Goal: Information Seeking & Learning: Check status

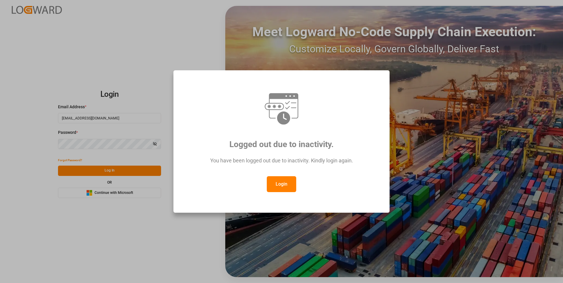
click at [286, 186] on button "Login" at bounding box center [281, 184] width 29 height 16
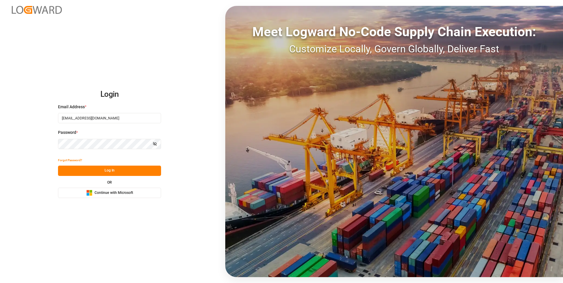
click at [127, 172] on button "Log In" at bounding box center [109, 171] width 103 height 10
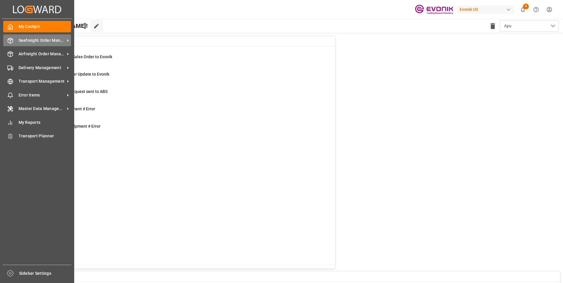
click at [26, 41] on span "Seafreight Order Management" at bounding box center [42, 40] width 47 height 6
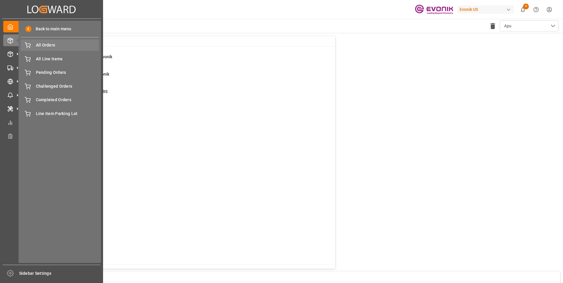
click at [39, 43] on span "All Orders" at bounding box center [67, 45] width 63 height 6
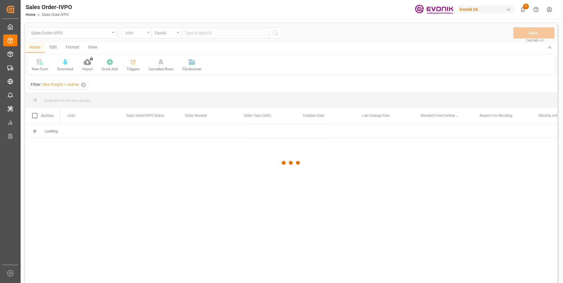
click at [147, 33] on div at bounding box center [291, 163] width 532 height 280
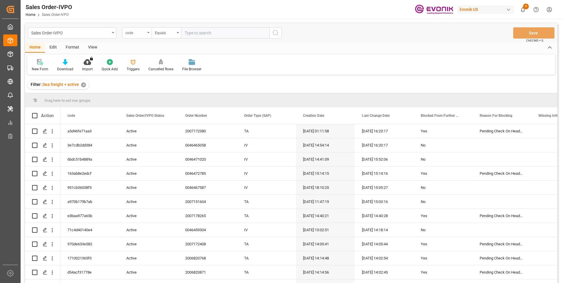
click at [147, 30] on div "code" at bounding box center [136, 32] width 29 height 11
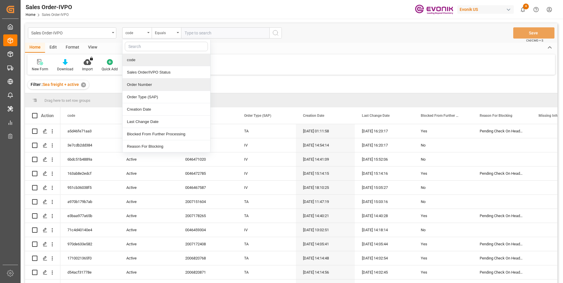
click at [140, 85] on div "Order Number" at bounding box center [166, 85] width 88 height 12
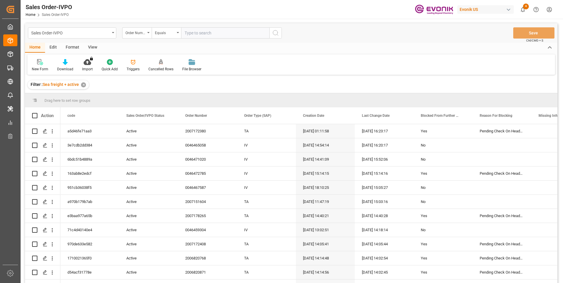
click at [193, 31] on input "text" at bounding box center [225, 32] width 88 height 11
paste input "46465563"
type input "0046465563"
click at [276, 34] on icon "search button" at bounding box center [275, 32] width 7 height 7
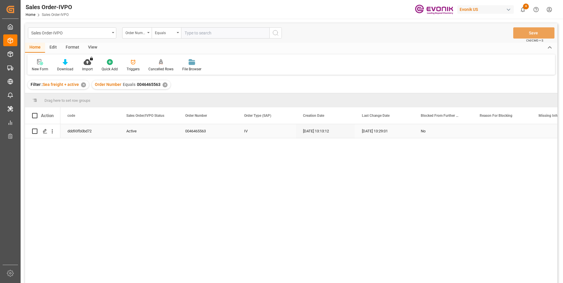
click at [311, 131] on div "28.07.2025 13:13:12" at bounding box center [325, 131] width 59 height 14
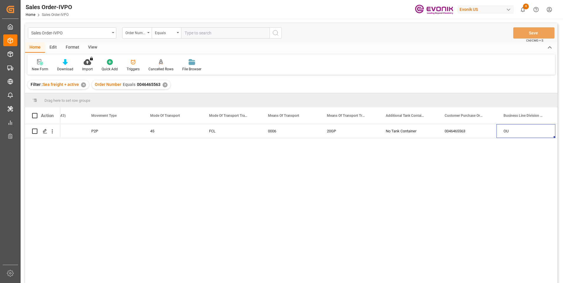
scroll to position [0, 918]
click at [52, 133] on icon "open menu" at bounding box center [52, 131] width 6 height 6
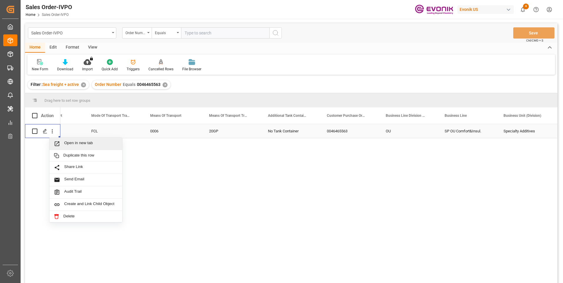
click at [67, 146] on span "Open in new tab" at bounding box center [91, 144] width 54 height 6
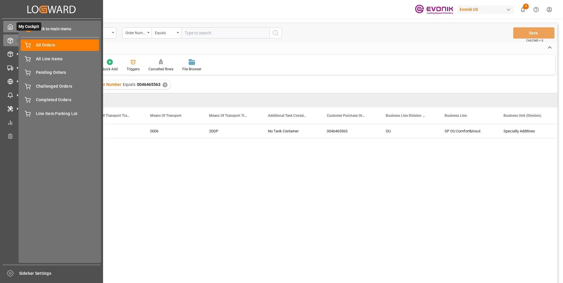
click at [9, 29] on icon at bounding box center [10, 27] width 6 height 6
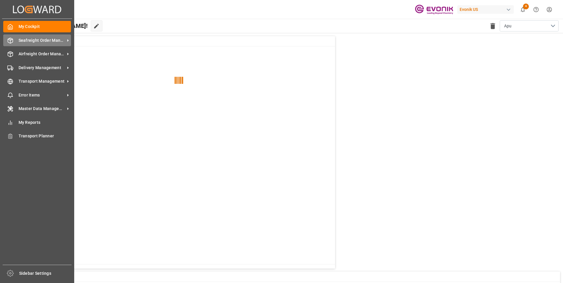
click at [21, 40] on span "Seafreight Order Management" at bounding box center [42, 40] width 47 height 6
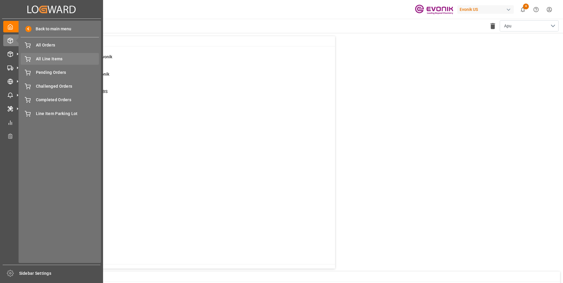
click at [46, 60] on span "All Line Items" at bounding box center [67, 59] width 63 height 6
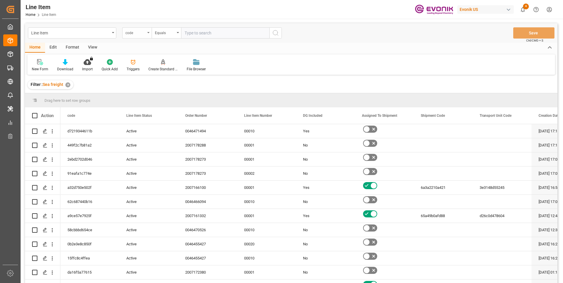
click at [147, 35] on div "code" at bounding box center [136, 32] width 29 height 11
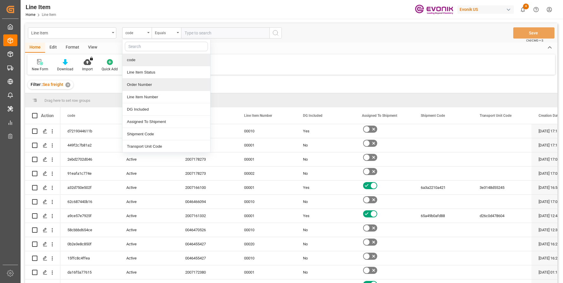
click at [137, 84] on div "Order Number" at bounding box center [166, 85] width 88 height 12
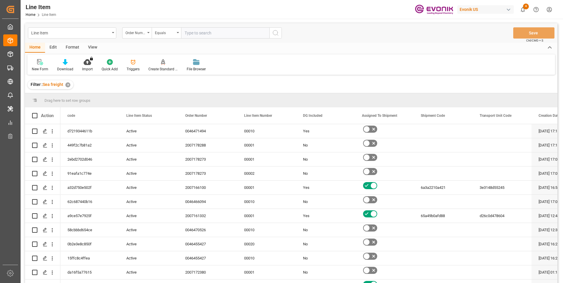
click at [192, 32] on input "text" at bounding box center [225, 32] width 88 height 11
paste input "2007167935"
type input "2007167935"
click at [278, 34] on icon "search button" at bounding box center [275, 32] width 7 height 7
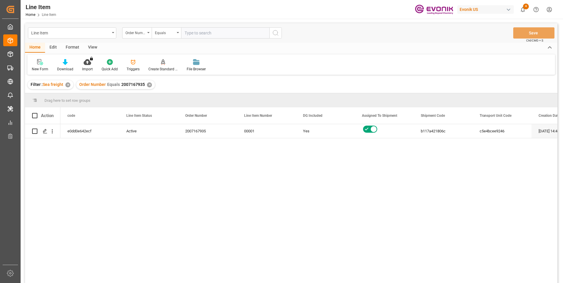
click at [94, 47] on div "View" at bounding box center [93, 48] width 18 height 10
click at [64, 63] on icon at bounding box center [67, 62] width 6 height 6
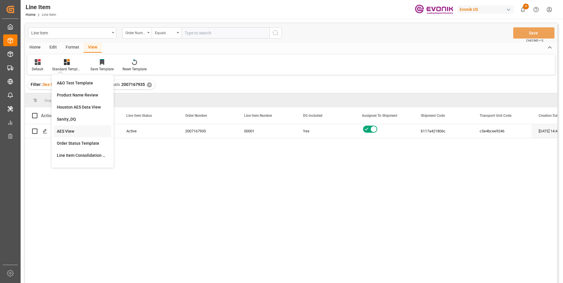
click at [67, 130] on div "AES View" at bounding box center [83, 131] width 52 height 6
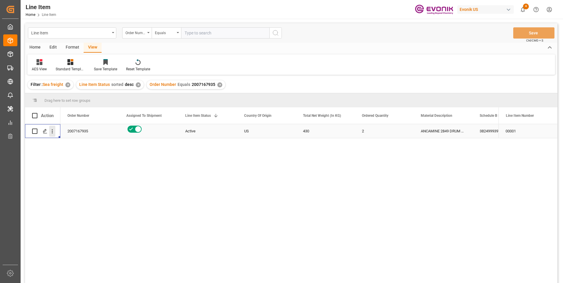
click at [52, 132] on icon "open menu" at bounding box center [52, 131] width 6 height 6
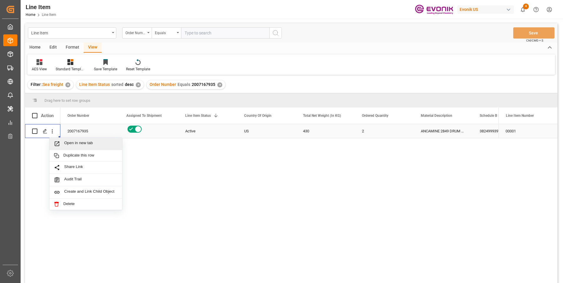
click at [60, 142] on span "Press SPACE to select this row." at bounding box center [59, 144] width 10 height 6
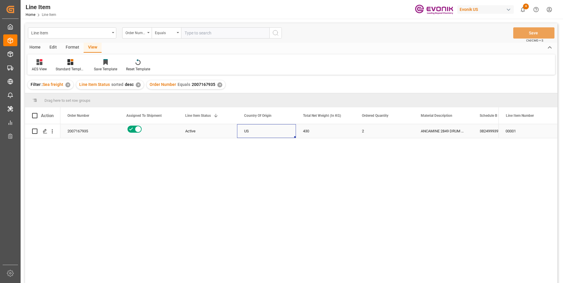
click at [268, 130] on div "US" at bounding box center [266, 131] width 59 height 14
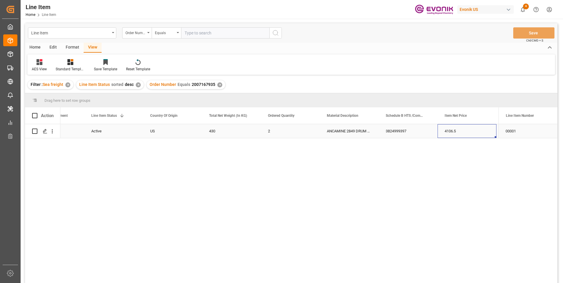
click at [447, 132] on div "4106.5" at bounding box center [466, 131] width 59 height 14
click at [191, 29] on input "text" at bounding box center [225, 32] width 88 height 11
paste input "0046441508"
type input "0046441508"
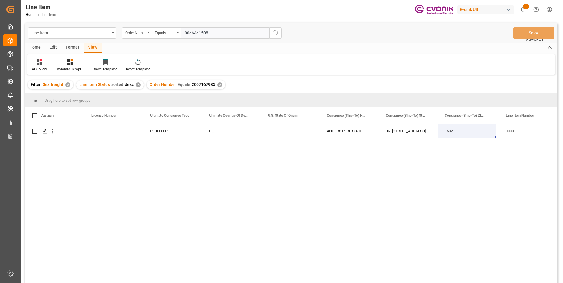
click at [274, 31] on icon "search button" at bounding box center [275, 32] width 7 height 7
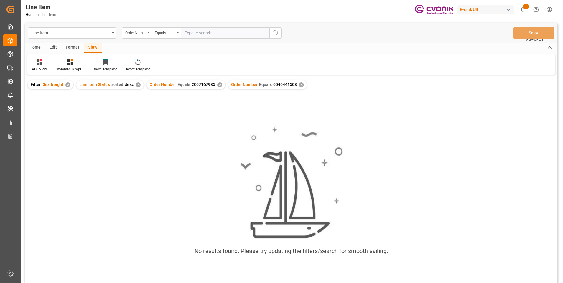
click at [217, 84] on div "✕" at bounding box center [219, 84] width 5 height 5
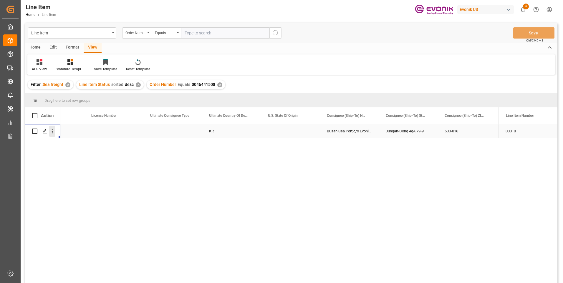
click at [52, 133] on icon "open menu" at bounding box center [52, 132] width 1 height 4
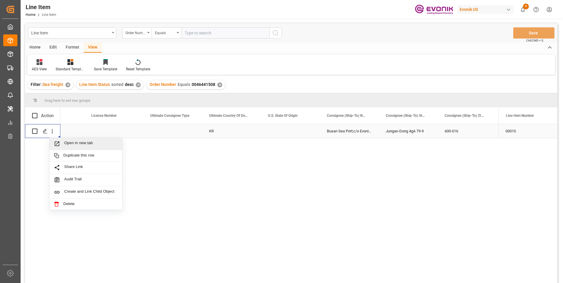
click at [78, 144] on span "Open in new tab" at bounding box center [91, 144] width 54 height 6
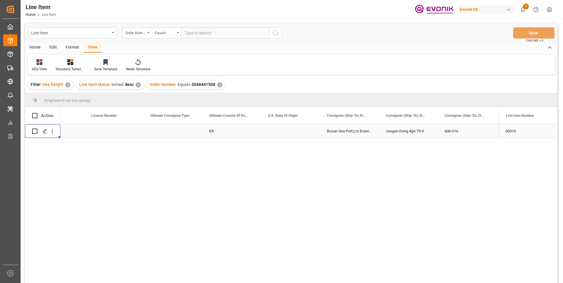
click at [124, 129] on div "Press SPACE to select this row." at bounding box center [113, 131] width 59 height 14
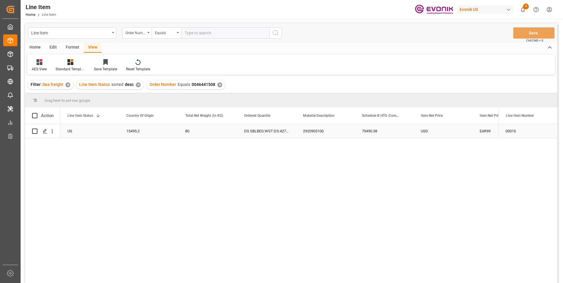
scroll to position [0, 59]
click at [253, 131] on div "15495.2" at bounding box center [266, 131] width 59 height 14
click at [439, 131] on div "2920905100" at bounding box center [443, 131] width 59 height 14
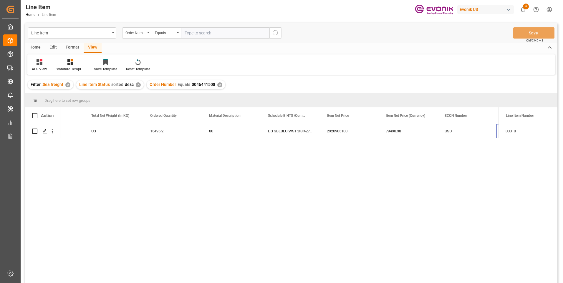
scroll to position [0, 212]
click at [337, 130] on div "79490.38" at bounding box center [349, 131] width 59 height 14
click at [115, 131] on div "15495.2" at bounding box center [113, 131] width 59 height 14
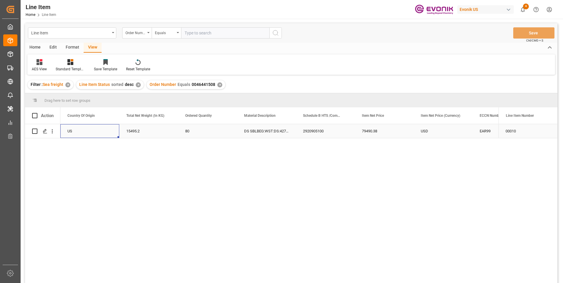
click at [424, 129] on div "USD" at bounding box center [443, 131] width 59 height 14
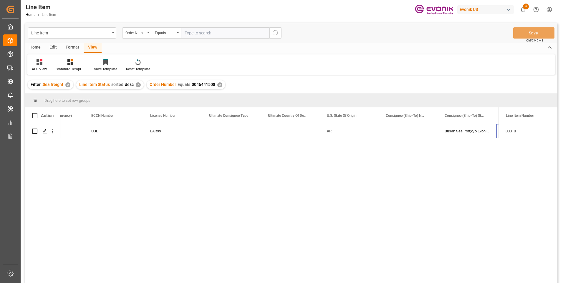
scroll to position [0, 565]
click at [195, 32] on input "text" at bounding box center [225, 32] width 88 height 11
paste input "0046465139"
type input "0046465139"
click at [278, 30] on icon "search button" at bounding box center [275, 32] width 7 height 7
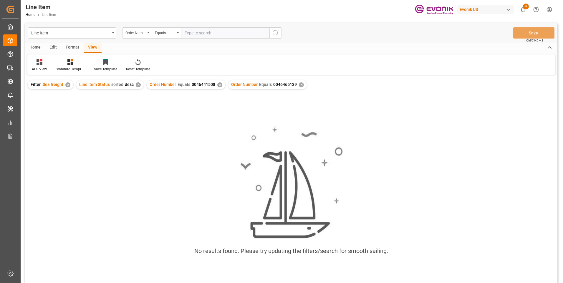
click at [218, 83] on div "✕" at bounding box center [219, 84] width 5 height 5
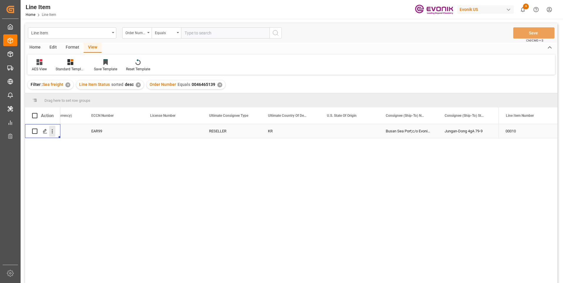
click at [53, 133] on icon "open menu" at bounding box center [52, 131] width 6 height 6
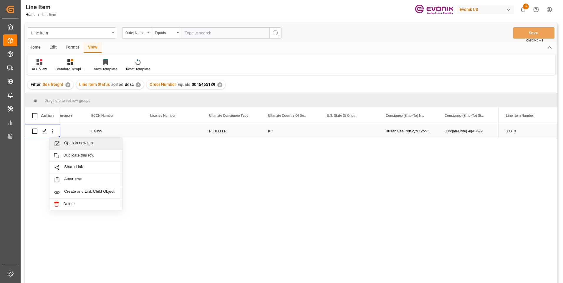
click at [81, 145] on span "Open in new tab" at bounding box center [91, 144] width 54 height 6
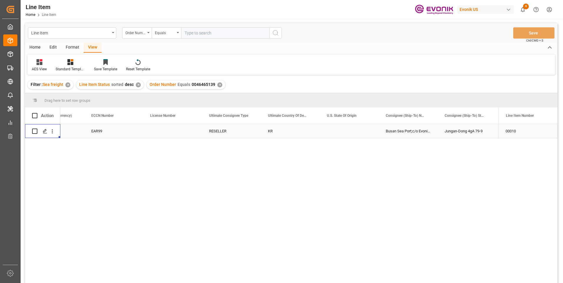
click at [99, 131] on div "EAR99" at bounding box center [113, 132] width 45 height 14
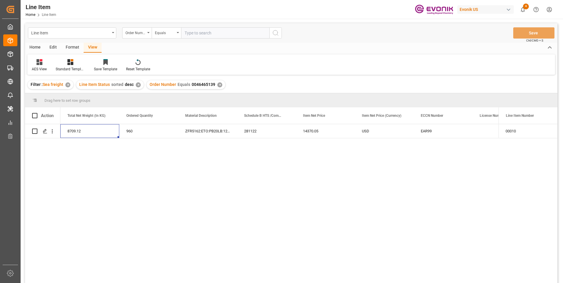
scroll to position [0, 177]
click at [135, 131] on div "8709.12" at bounding box center [148, 131] width 59 height 14
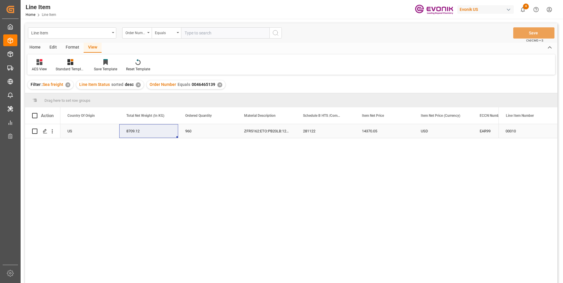
click at [375, 132] on div "14370.05" at bounding box center [384, 131] width 59 height 14
click at [428, 131] on div "USD" at bounding box center [443, 131] width 59 height 14
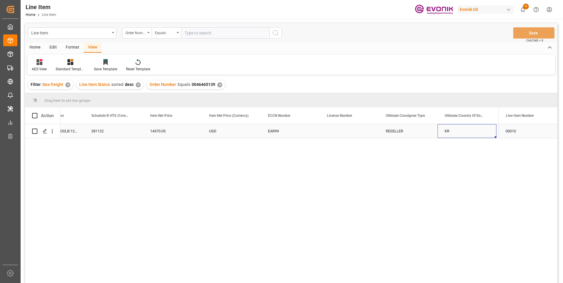
scroll to position [0, 506]
click at [203, 29] on input "text" at bounding box center [225, 32] width 88 height 11
paste input "0046470672"
type input "0046470672"
click at [277, 31] on circle "search button" at bounding box center [275, 32] width 5 height 5
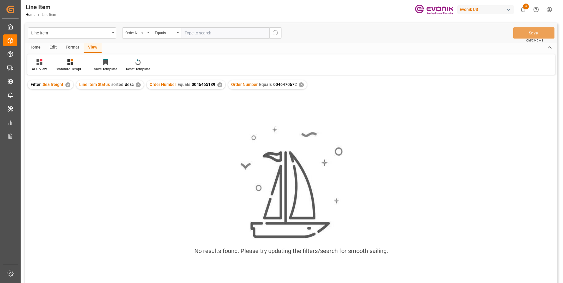
click at [218, 84] on div "✕" at bounding box center [219, 84] width 5 height 5
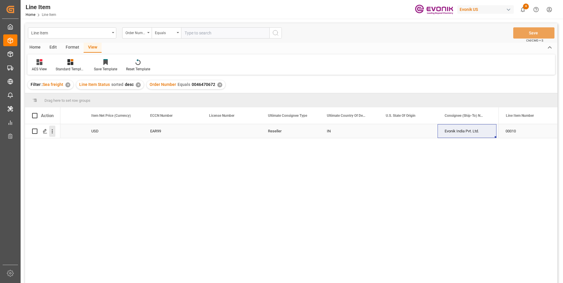
click at [51, 131] on icon "open menu" at bounding box center [52, 131] width 6 height 6
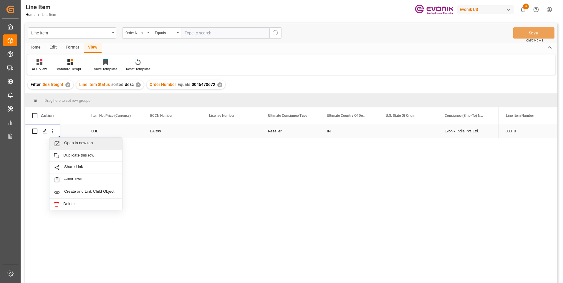
click at [81, 144] on span "Open in new tab" at bounding box center [91, 144] width 54 height 6
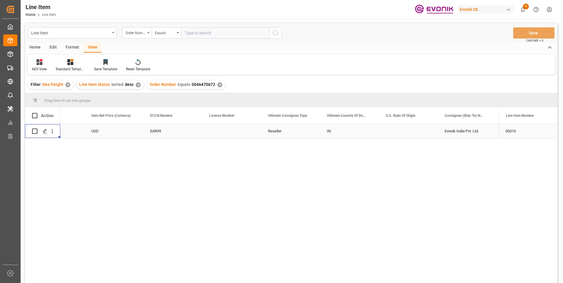
click at [103, 131] on div "USD" at bounding box center [113, 131] width 59 height 14
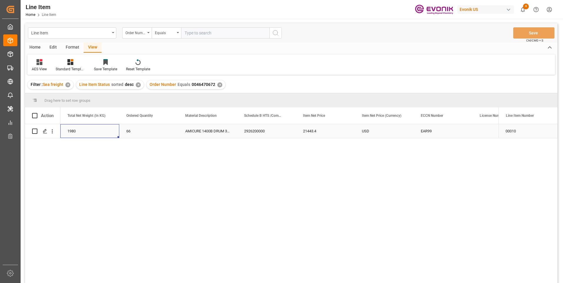
scroll to position [0, 177]
click at [131, 132] on div "1980" at bounding box center [148, 131] width 59 height 14
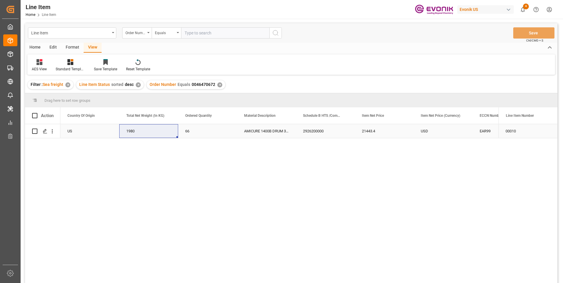
click at [368, 131] on div "21443.4" at bounding box center [384, 131] width 59 height 14
drag, startPoint x: 431, startPoint y: 130, endPoint x: 429, endPoint y: 136, distance: 6.1
click at [431, 130] on div "USD" at bounding box center [443, 131] width 59 height 14
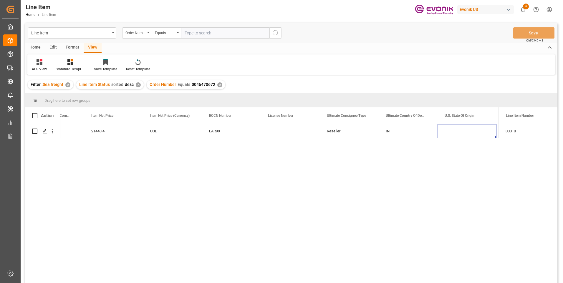
scroll to position [0, 506]
click at [199, 33] on input "text" at bounding box center [225, 32] width 88 height 11
paste input "2007135633"
type input "2007135633"
click at [276, 34] on icon "search button" at bounding box center [275, 32] width 7 height 7
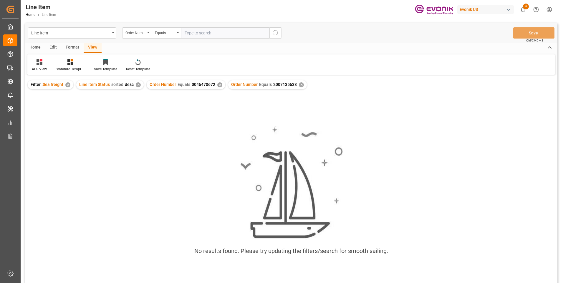
click at [219, 84] on div "✕" at bounding box center [219, 84] width 5 height 5
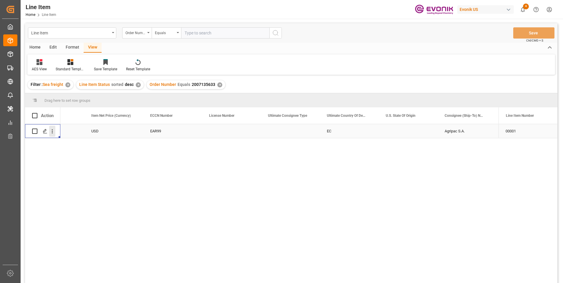
click at [54, 131] on icon "open menu" at bounding box center [52, 131] width 6 height 6
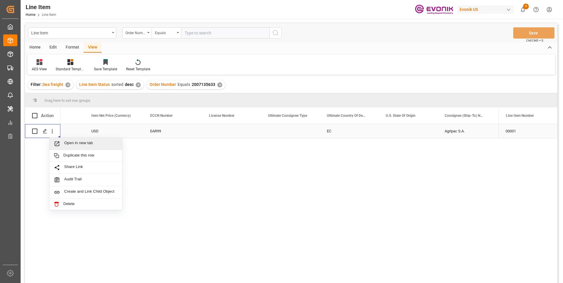
click at [73, 144] on span "Open in new tab" at bounding box center [91, 144] width 54 height 6
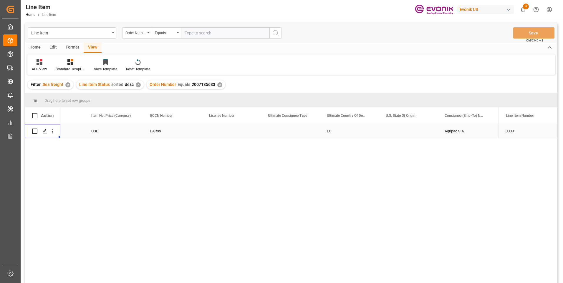
click at [91, 133] on div "USD" at bounding box center [113, 131] width 59 height 14
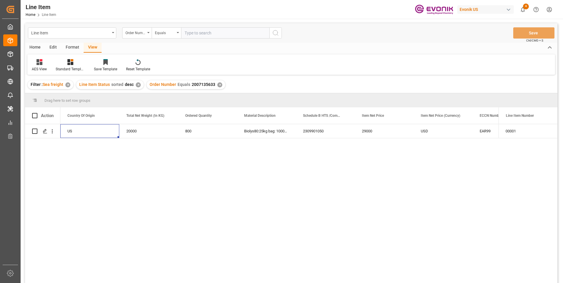
scroll to position [0, 177]
click at [370, 132] on div "29000" at bounding box center [384, 131] width 59 height 14
click at [422, 131] on div "USD" at bounding box center [443, 131] width 59 height 14
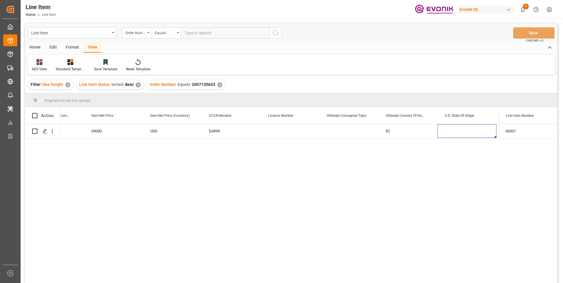
scroll to position [0, 565]
click at [232, 125] on div "Press SPACE to select this row." at bounding box center [231, 131] width 59 height 14
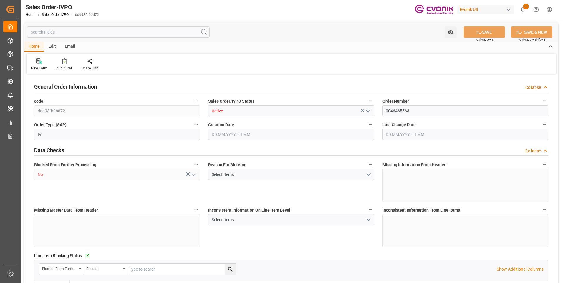
type input "BEANR"
type input "0"
type input "1"
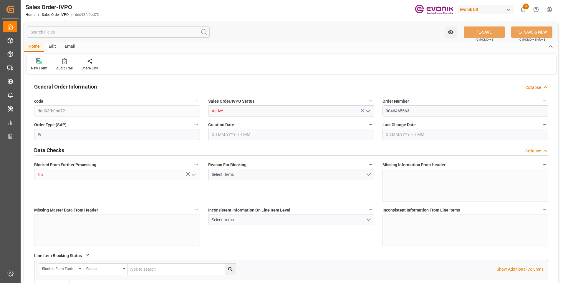
type input "5290"
type input "7.2329"
type input "17000"
type input "30"
type input "28.07.2025 13:13"
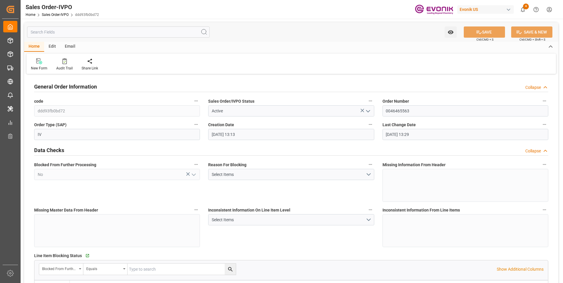
type input "03.09.2025 13:29"
click at [78, 33] on input "text" at bounding box center [118, 31] width 183 height 11
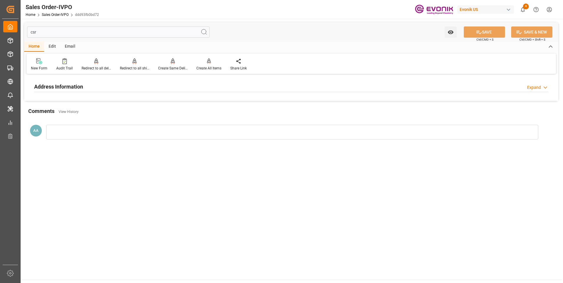
type input "csr"
click at [64, 86] on h2 "Address Information" at bounding box center [58, 87] width 49 height 8
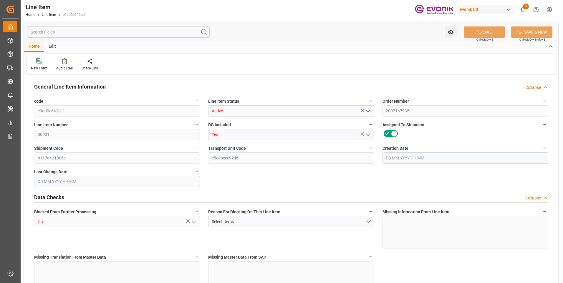
type input "1"
type input "463.6"
type input "430"
type input "0.5731"
type input "2"
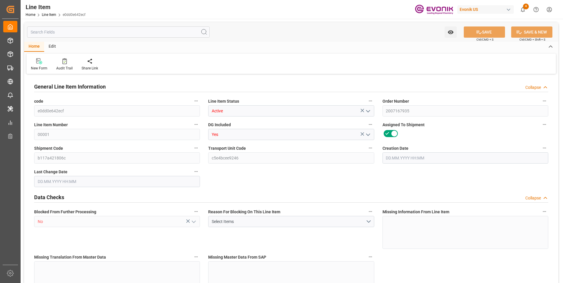
type input "4106.5"
type input "2"
type input "463.6"
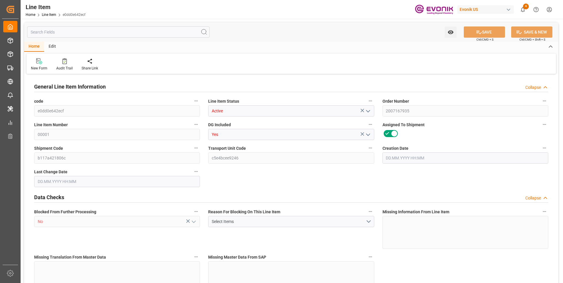
type input "483.6"
type input "430"
type input "0.5731"
type input "573.124"
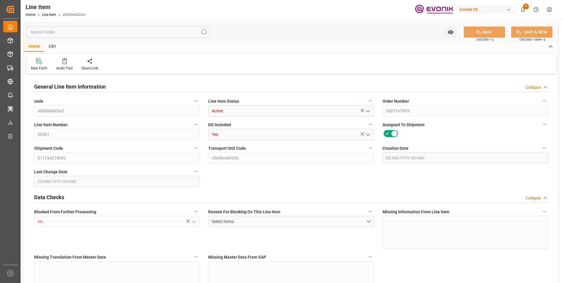
type input "2"
type input "463.6"
type input "430"
type input "0.5731"
type input "04.09.2025 14:47"
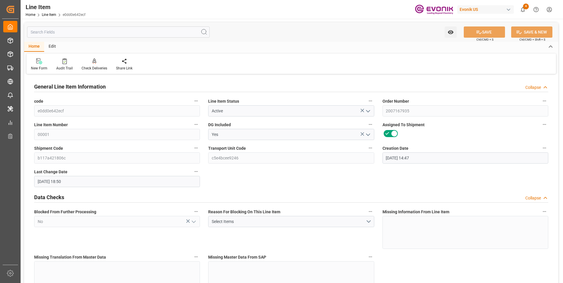
type input "09.09.2025 18:50"
type input "18.10.2025"
type input "11.09.2025"
type input "03.09.2025"
type input "20"
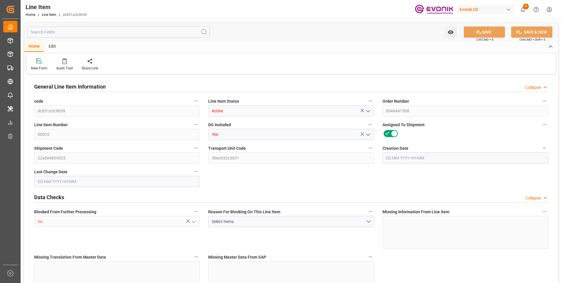
type input "16728.8"
type input "15495.2"
type input "26.2123"
type input "80"
type input "79490.38"
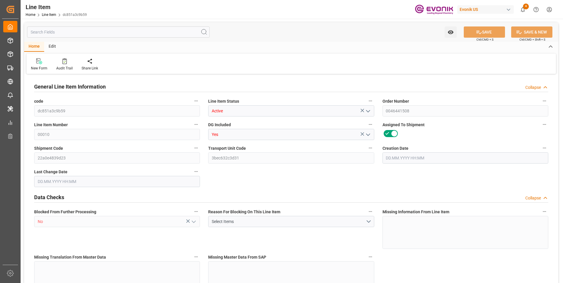
type input "80"
type input "16728.8"
type input "17228.8"
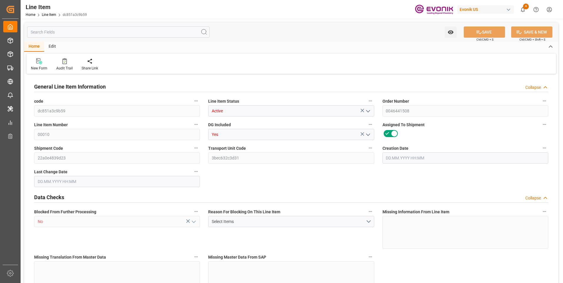
type input "15495.2"
type input "26.2123"
type input "26212.32"
type input "0"
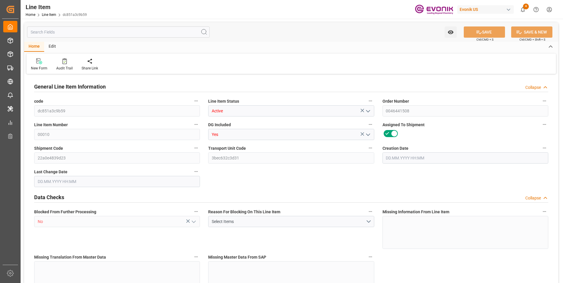
type input "0"
type input "04.08.2025 16:27"
type input "04.09.2025 14:30"
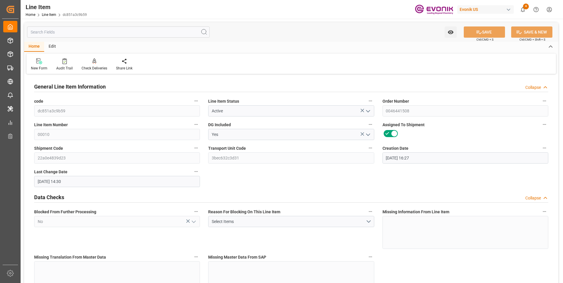
type input "28.10.2025"
type input "09.09.2025"
click at [83, 33] on input "text" at bounding box center [118, 31] width 183 height 11
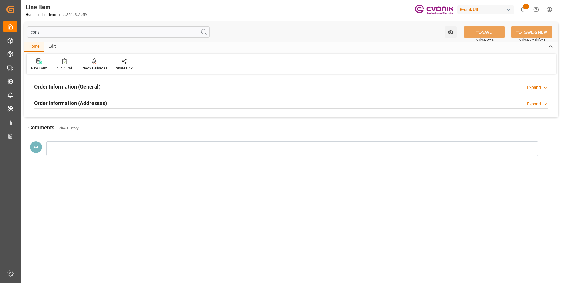
type input "cons"
click at [79, 88] on h2 "Order Information (General)" at bounding box center [67, 87] width 66 height 8
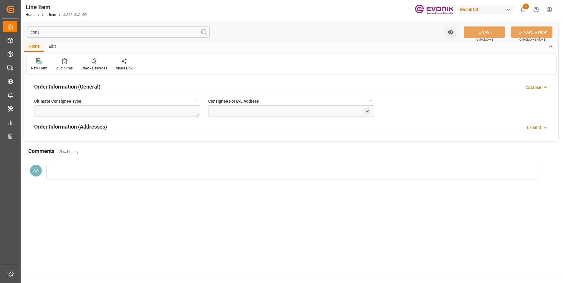
click at [79, 88] on h2 "Order Information (General)" at bounding box center [67, 87] width 66 height 8
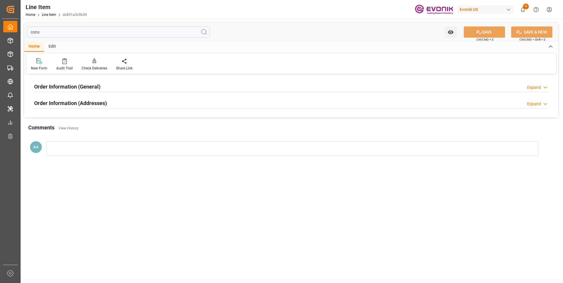
click at [99, 104] on h2 "Order Information (Addresses)" at bounding box center [70, 103] width 73 height 8
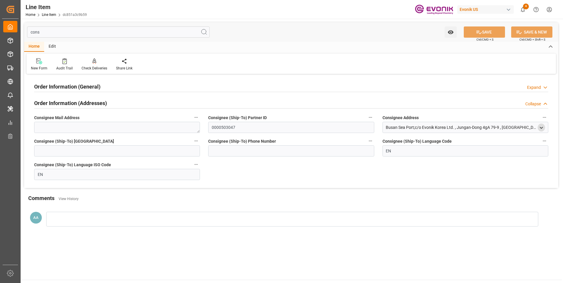
click at [542, 127] on icon "open menu" at bounding box center [541, 127] width 5 height 5
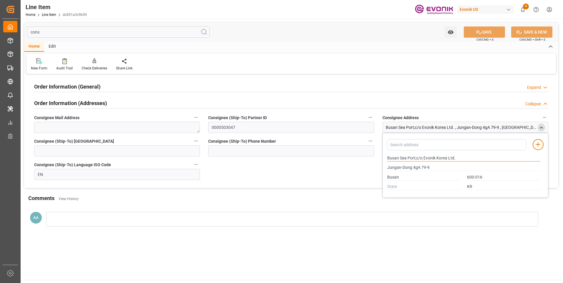
drag, startPoint x: 388, startPoint y: 159, endPoint x: 406, endPoint y: 158, distance: 18.6
click at [406, 158] on input "Busan Sea Port;c/o Evonik Korea Ltd." at bounding box center [463, 158] width 153 height 6
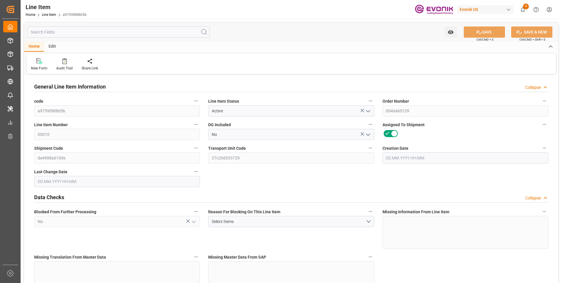
type input "16"
type input "8970.24"
type input "8709.12"
type input "45.8938"
type input "960"
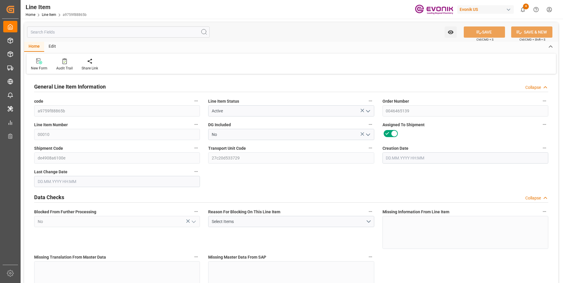
type input "14370.05"
type input "960"
type input "8970.24"
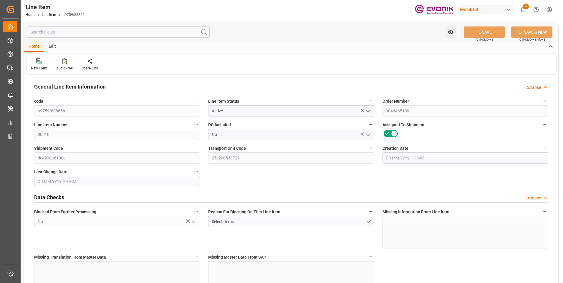
type input "9224.64"
type input "8709.12"
type input "45.8938"
type input "45893.76"
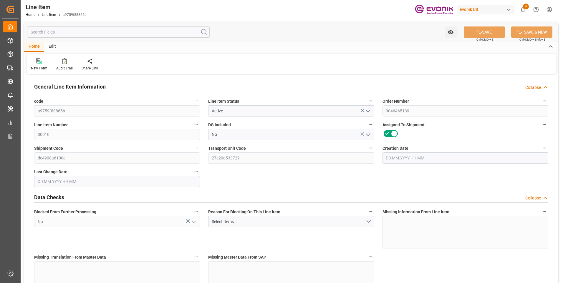
type input "0"
type input "[DATE] 18:22"
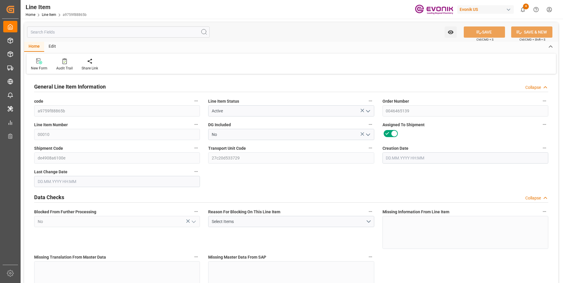
type input "[DATE] 06:29"
type input "[DATE]"
click at [99, 32] on input "text" at bounding box center [118, 31] width 183 height 11
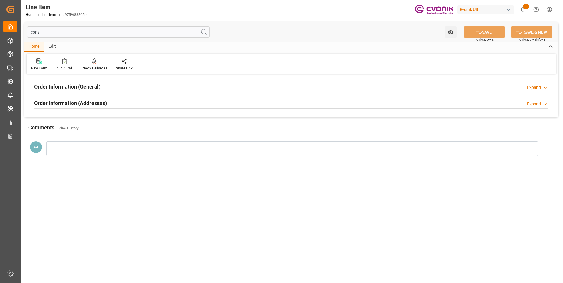
type input "cons"
click at [96, 86] on h2 "Order Information (General)" at bounding box center [67, 87] width 66 height 8
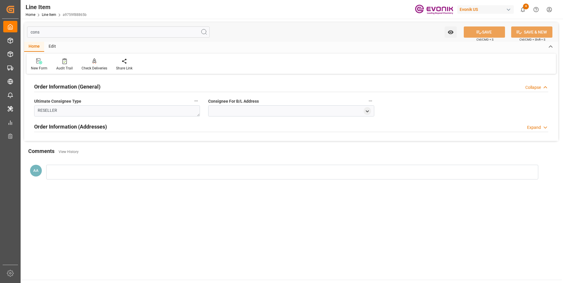
click at [96, 86] on h2 "Order Information (General)" at bounding box center [67, 87] width 66 height 8
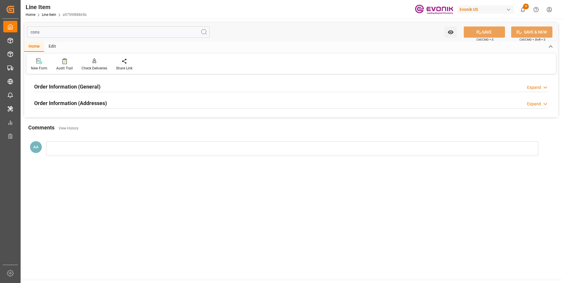
click at [101, 104] on h2 "Order Information (Addresses)" at bounding box center [70, 103] width 73 height 8
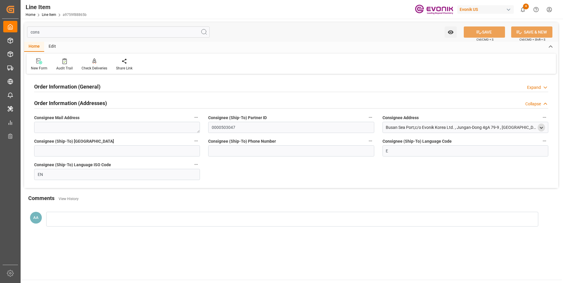
click at [541, 127] on icon "open menu" at bounding box center [541, 127] width 5 height 5
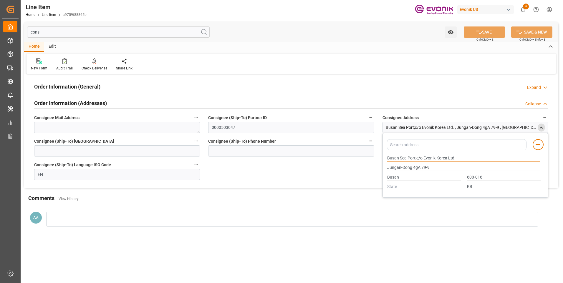
drag, startPoint x: 407, startPoint y: 159, endPoint x: 301, endPoint y: 162, distance: 105.7
click at [330, 160] on div "Order Information (General) Expand Ultimate Consignee Type RESELLER Consignee F…" at bounding box center [291, 132] width 534 height 112
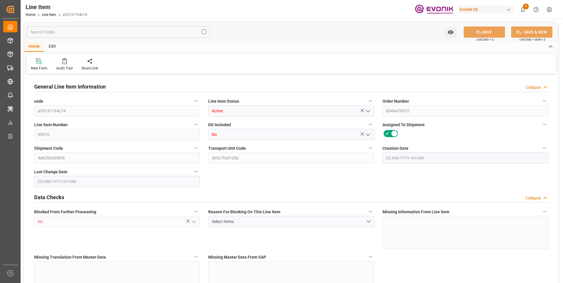
type input "17"
type input "2345.244"
type input "1980"
type input "16.8545"
type input "66"
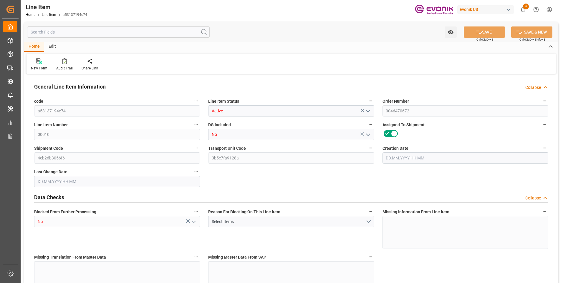
type input "21443.4"
type input "66"
type input "2345.244"
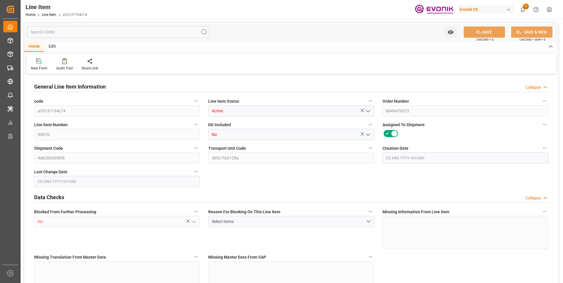
type input "2685.244"
type input "1980"
type input "16.8545"
type input "16854.486"
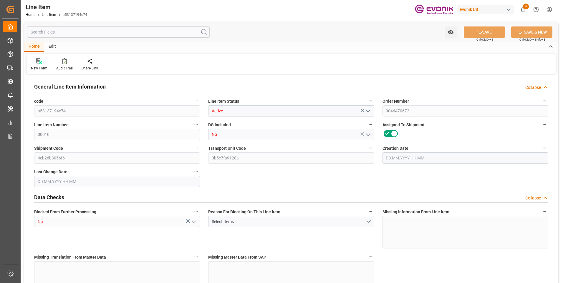
type input "66"
type input "2345.244"
type input "1980"
type input "16.8545"
type input "28.08.2025 20:02"
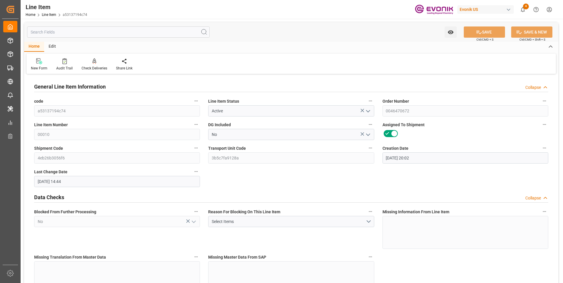
type input "05.09.2025 14:44"
type input "15.11.2025"
type input "15.09.2025"
type input "08.09.2025"
click at [82, 31] on input "text" at bounding box center [118, 31] width 183 height 11
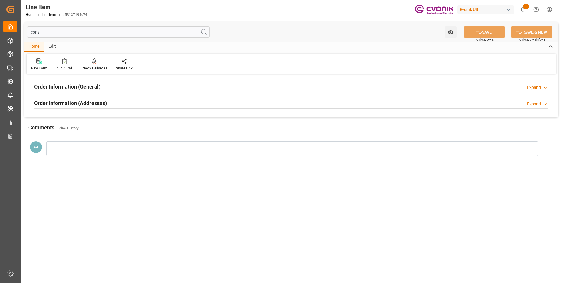
type input "consi"
click at [88, 84] on h2 "Order Information (General)" at bounding box center [67, 87] width 66 height 8
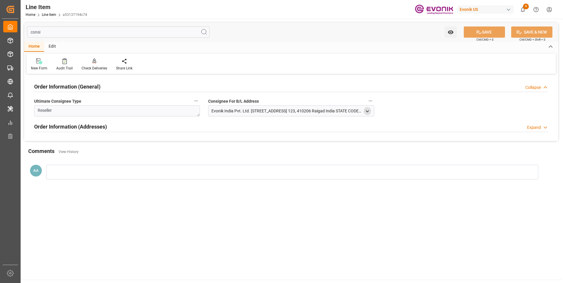
click at [368, 110] on icon "open menu" at bounding box center [367, 111] width 5 height 5
type input "Evonik India Pvt. Ltd.Old Mumbai Pune Road, Kolkhe,Panvel Ganges, Survey no. 12…"
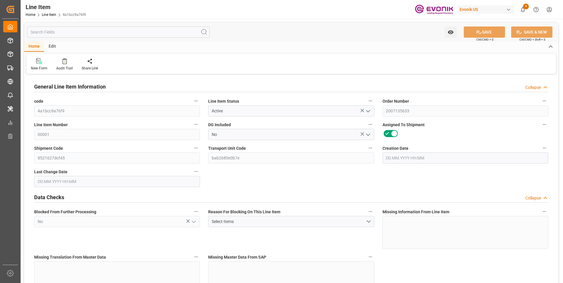
type input "20"
type input "20128"
type input "20000"
type input "27.7424"
type input "800"
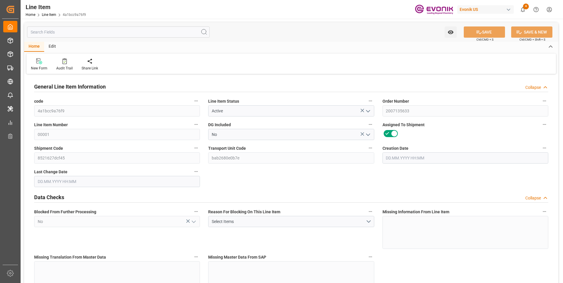
type input "29000"
type input "800"
type input "20000"
type input "20128"
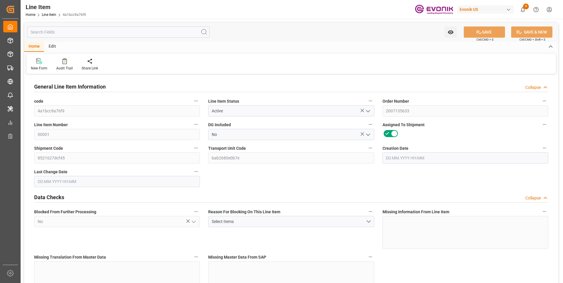
type input "20548"
type input "20000"
type input "27.7424"
type input "27742.4"
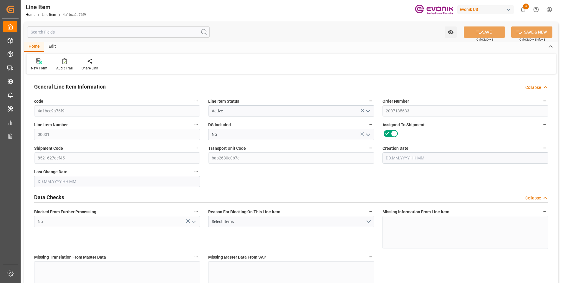
type input "0"
type input "[DATE] 17:48"
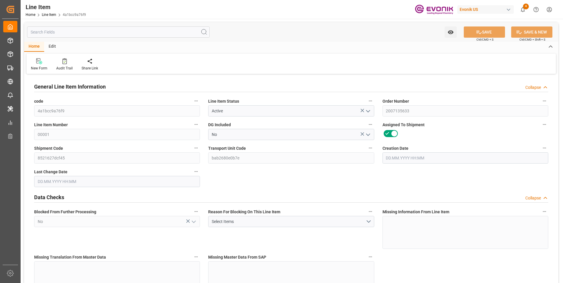
type input "[DATE] 04:18"
type input "[DATE]"
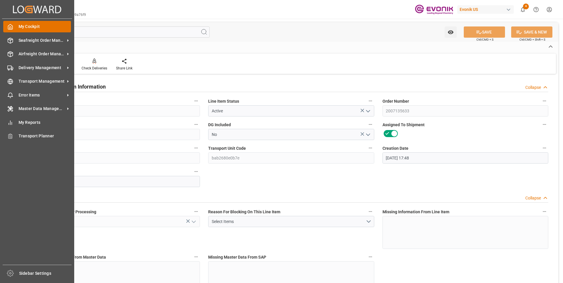
drag, startPoint x: 17, startPoint y: 40, endPoint x: 16, endPoint y: 29, distance: 11.8
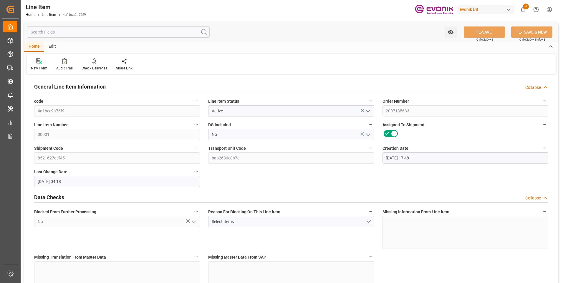
click at [82, 34] on input "text" at bounding box center [118, 31] width 183 height 11
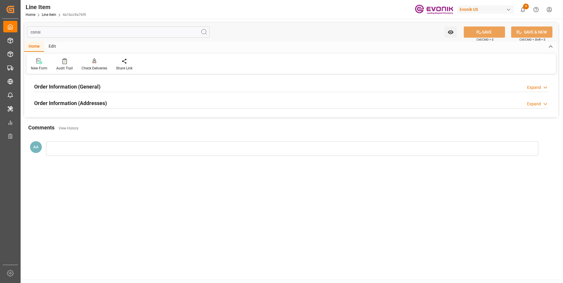
click at [94, 85] on h2 "Order Information (General)" at bounding box center [67, 87] width 66 height 8
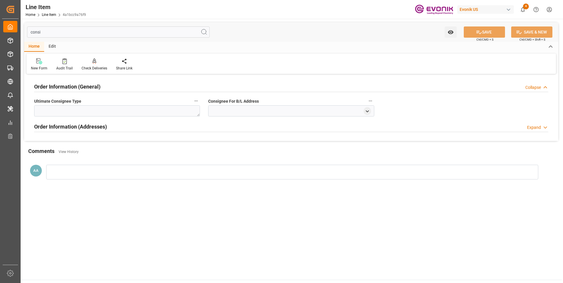
click at [94, 85] on h2 "Order Information (General)" at bounding box center [67, 87] width 66 height 8
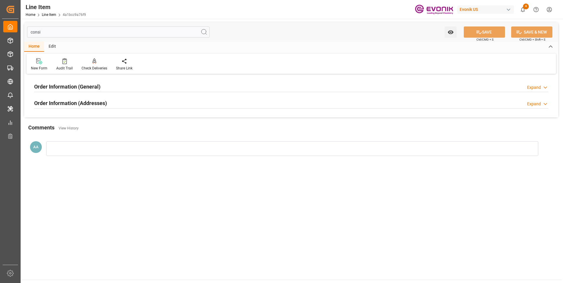
click at [93, 104] on h2 "Order Information (Addresses)" at bounding box center [70, 103] width 73 height 8
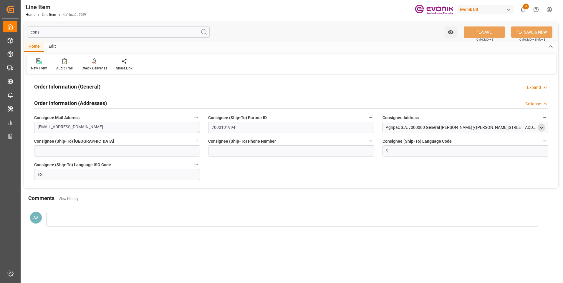
click at [543, 128] on icon "open menu" at bounding box center [541, 127] width 5 height 5
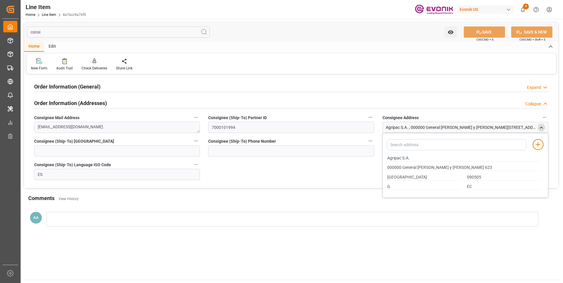
drag, startPoint x: 44, startPoint y: 32, endPoint x: 26, endPoint y: 31, distance: 17.4
click at [27, 31] on div "consi Watch Option SAVE Ctrl/CMD + S SAVE & NEW Ctrl/CMD + Shift + S" at bounding box center [291, 31] width 534 height 19
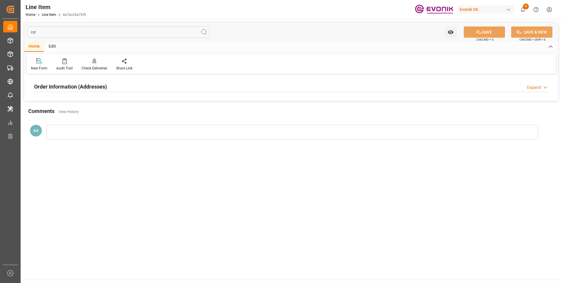
click at [47, 84] on h2 "Order Information (Addresses)" at bounding box center [70, 87] width 73 height 8
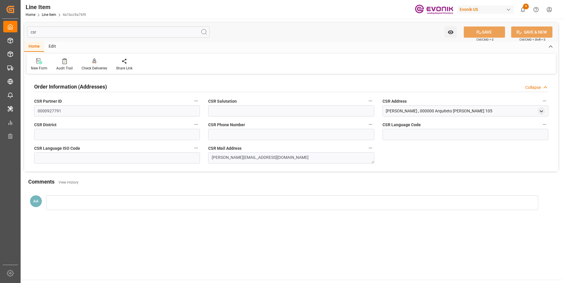
drag, startPoint x: 37, startPoint y: 32, endPoint x: 28, endPoint y: 32, distance: 9.4
click at [28, 32] on input "csr" at bounding box center [118, 31] width 183 height 11
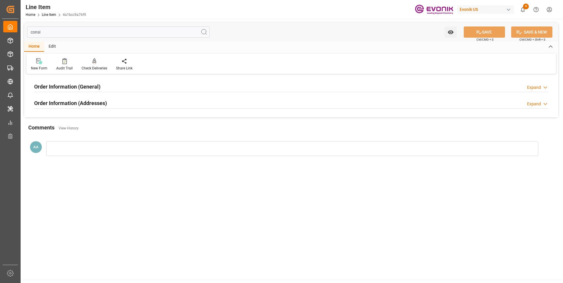
type input "consi"
click at [72, 100] on h2 "Order Information (Addresses)" at bounding box center [70, 103] width 73 height 8
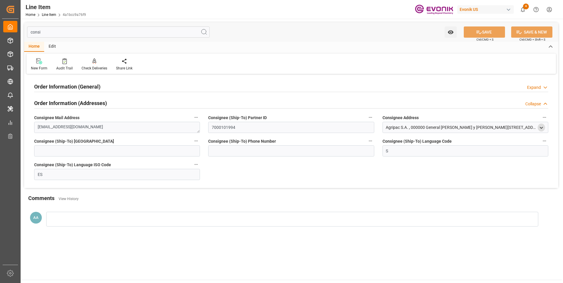
click at [542, 127] on icon "open menu" at bounding box center [541, 127] width 5 height 5
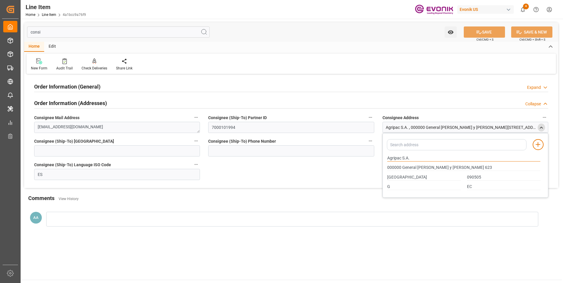
drag, startPoint x: 411, startPoint y: 159, endPoint x: 383, endPoint y: 160, distance: 28.0
click at [383, 160] on div "Add address to address book Agripac S.A. 000000 [GEOGRAPHIC_DATA][PERSON_NAME][…" at bounding box center [465, 165] width 166 height 65
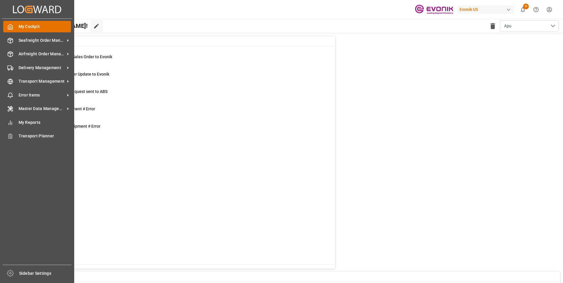
click at [8, 27] on icon at bounding box center [10, 27] width 6 height 6
click at [21, 39] on span "Seafreight Order Management" at bounding box center [42, 40] width 47 height 6
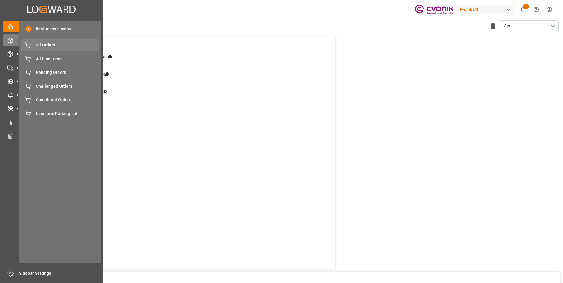
click at [52, 47] on span "All Orders" at bounding box center [67, 45] width 63 height 6
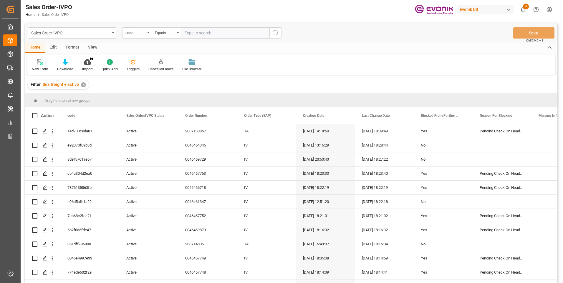
click at [148, 35] on div "code" at bounding box center [136, 32] width 29 height 11
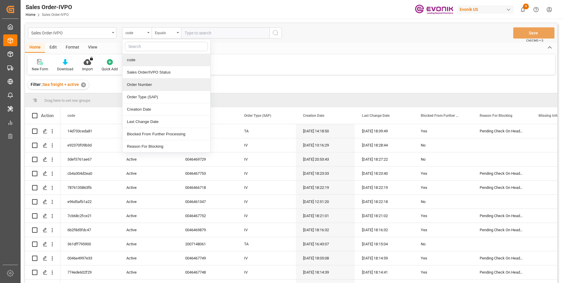
click at [138, 84] on div "Order Number" at bounding box center [166, 85] width 88 height 12
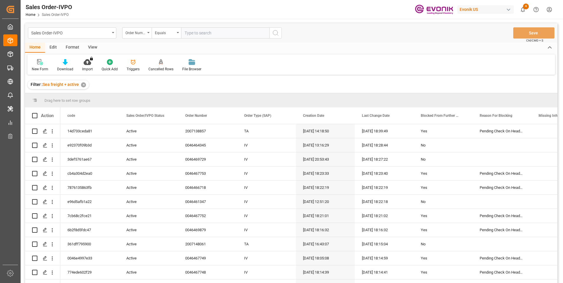
click at [188, 32] on input "text" at bounding box center [225, 32] width 88 height 11
paste input "2007135633"
type input "2007135633"
click at [275, 35] on icon "search button" at bounding box center [275, 32] width 7 height 7
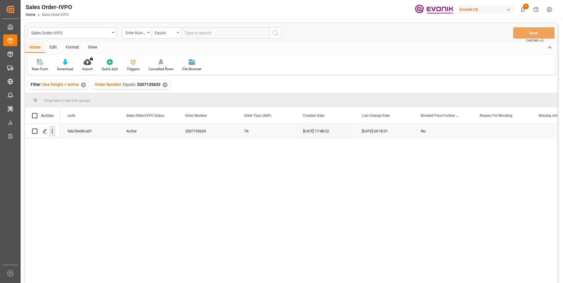
click at [52, 132] on icon "open menu" at bounding box center [52, 132] width 1 height 4
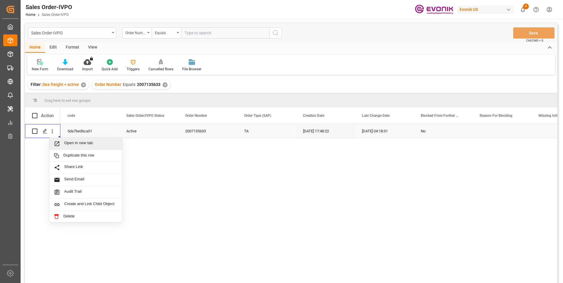
click at [63, 142] on span "Press SPACE to select this row." at bounding box center [59, 144] width 10 height 6
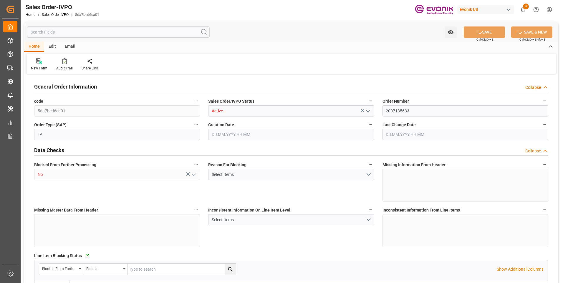
type input "ECPSJ"
type input "0"
type input "1"
type input "2"
type input "1"
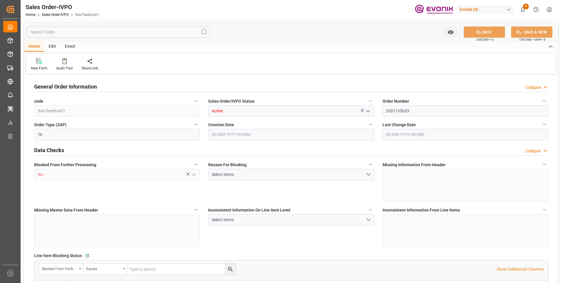
type input "20548"
type input "55.4848"
type input "19000"
type input "60"
type input "[DATE] 17:48"
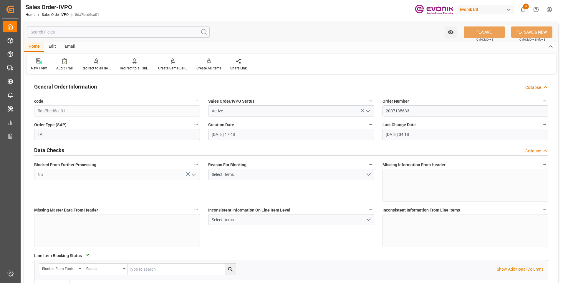
type input "[DATE] 04:18"
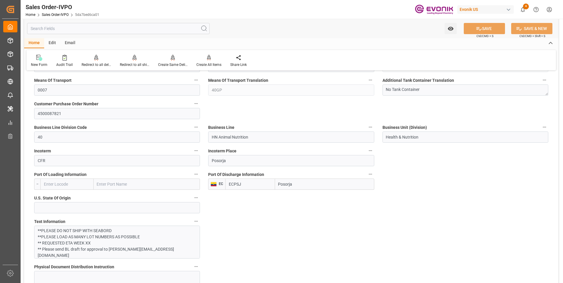
scroll to position [412, 0]
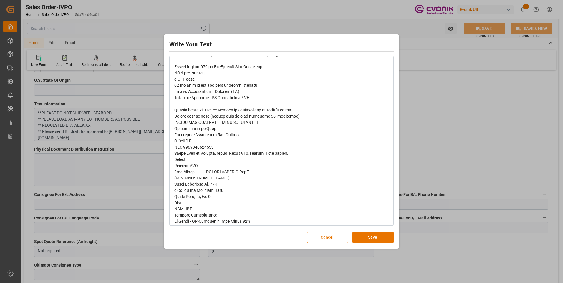
scroll to position [0, 0]
